Goal: Use online tool/utility: Utilize a website feature to perform a specific function

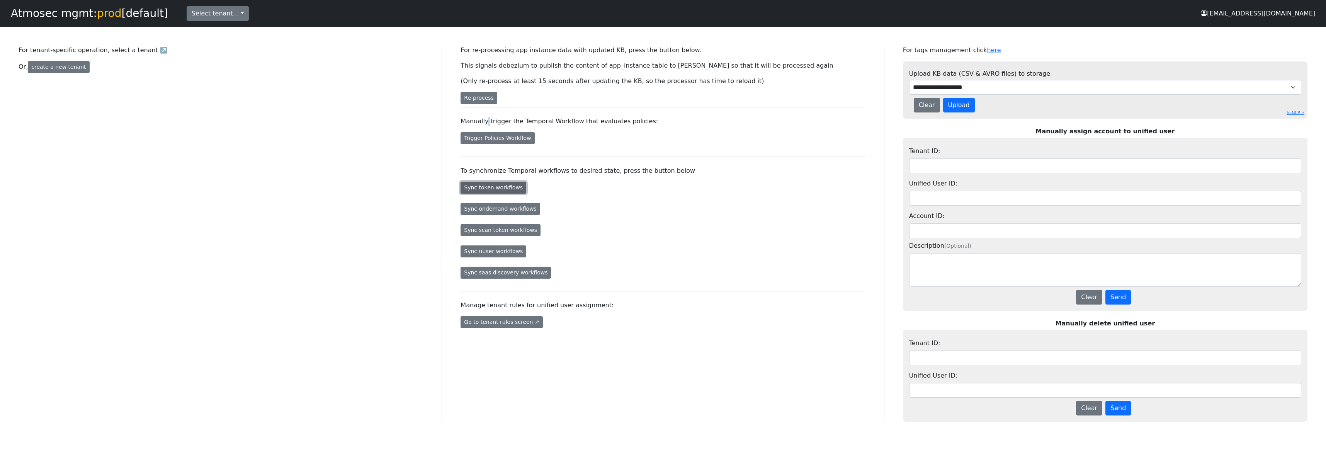
click at [503, 187] on button "Sync token workflows" at bounding box center [494, 188] width 66 height 12
click at [495, 233] on button "Sync scan token workflows" at bounding box center [501, 230] width 80 height 12
click at [511, 209] on button "Sync ondemand workflows" at bounding box center [501, 209] width 80 height 12
